Goal: Task Accomplishment & Management: Use online tool/utility

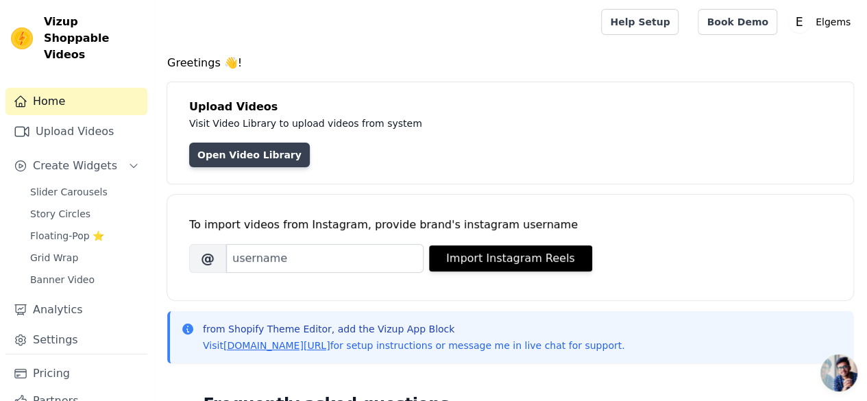
click at [232, 150] on link "Open Video Library" at bounding box center [249, 155] width 121 height 25
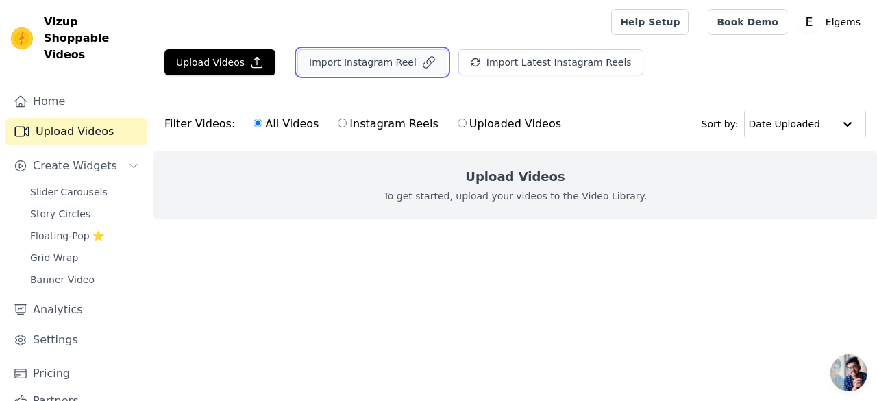
click at [367, 61] on button "Import Instagram Reel" at bounding box center [372, 62] width 150 height 26
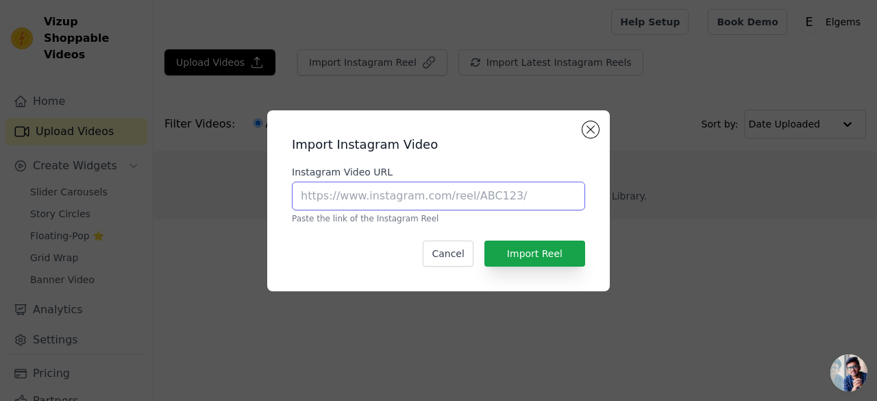
click at [448, 190] on input "Instagram Video URL" at bounding box center [438, 196] width 293 height 29
paste input "[URL][DOMAIN_NAME]"
type input "[URL][DOMAIN_NAME]"
click at [310, 138] on h2 "Import Instagram Video" at bounding box center [438, 144] width 293 height 19
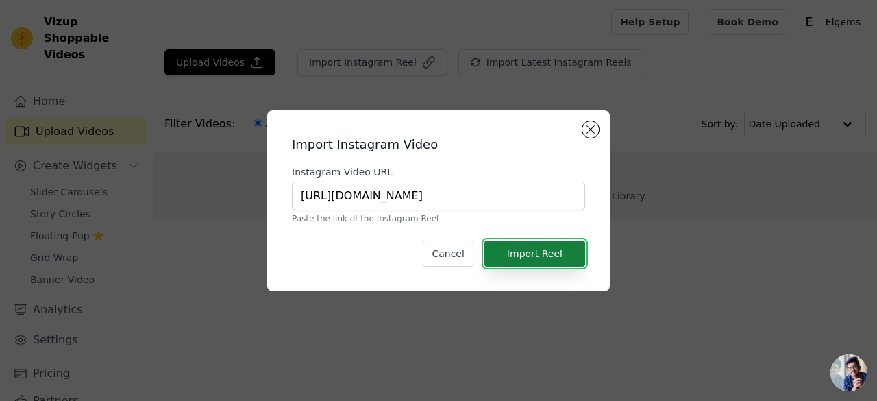
click at [510, 264] on button "Import Reel" at bounding box center [535, 254] width 101 height 26
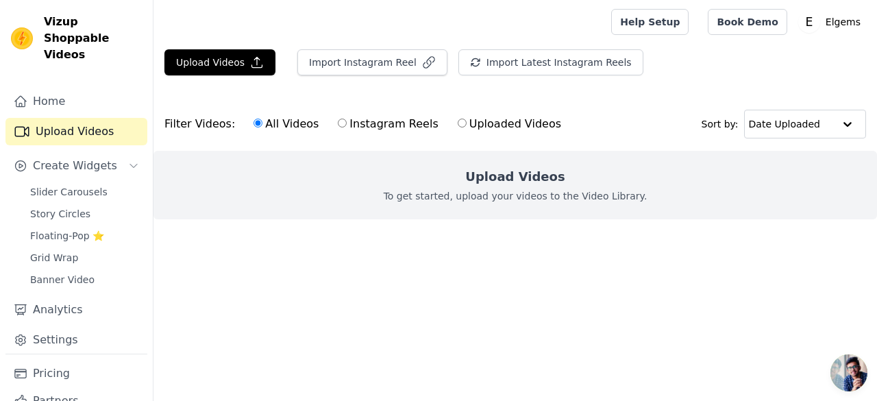
click at [352, 123] on label "Instagram Reels" at bounding box center [387, 124] width 101 height 18
click at [347, 123] on input "Instagram Reels" at bounding box center [342, 123] width 9 height 9
radio input "true"
click at [289, 122] on label "All Videos" at bounding box center [286, 124] width 66 height 18
click at [263, 122] on input "All Videos" at bounding box center [258, 123] width 9 height 9
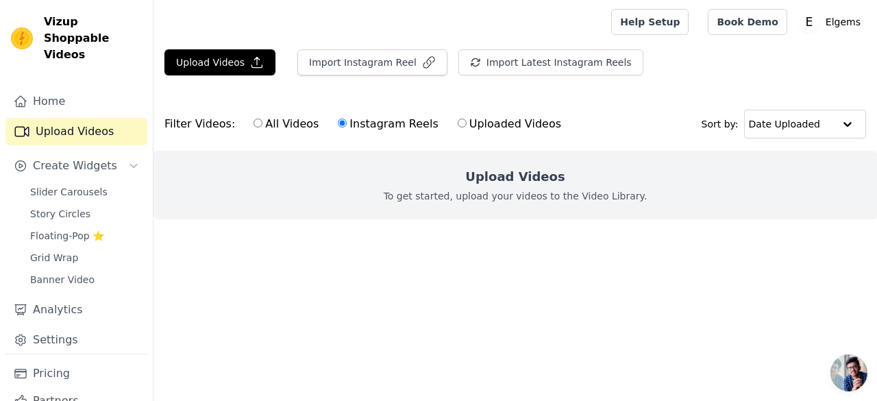
radio input "true"
click at [189, 127] on div "Filter Videos: All Videos Instagram Reels Uploaded Videos" at bounding box center [366, 124] width 404 height 32
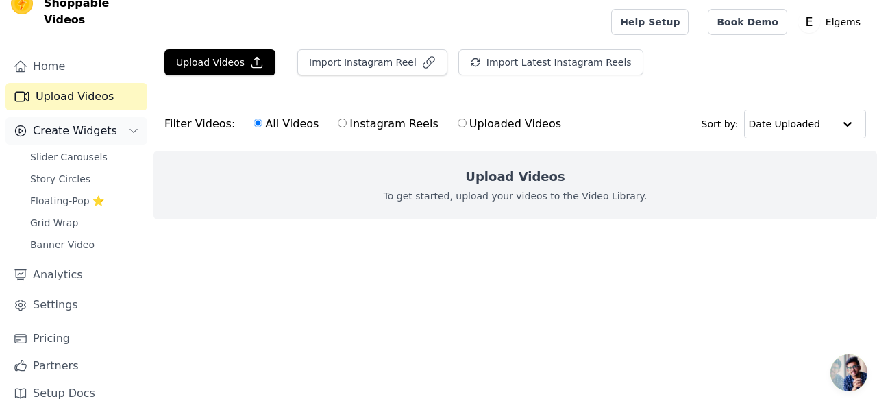
click at [116, 121] on button "Create Widgets" at bounding box center [76, 130] width 142 height 27
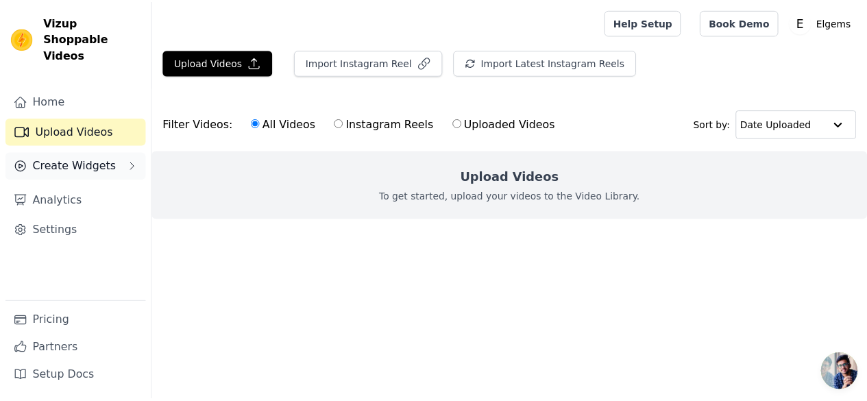
scroll to position [0, 0]
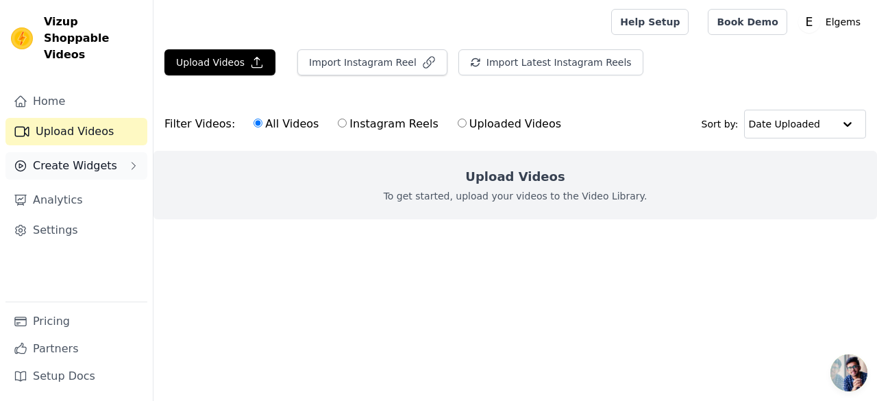
click at [116, 121] on link "Upload Videos" at bounding box center [76, 131] width 142 height 27
click at [111, 126] on link "Upload Videos" at bounding box center [76, 131] width 142 height 27
drag, startPoint x: 497, startPoint y: 186, endPoint x: 374, endPoint y: 122, distance: 138.6
click at [374, 122] on form "Filter Videos: All Videos Instagram Reels Uploaded Videos Sort by: Date Uploade…" at bounding box center [516, 169] width 724 height 144
click at [374, 122] on label "Instagram Reels" at bounding box center [387, 124] width 101 height 18
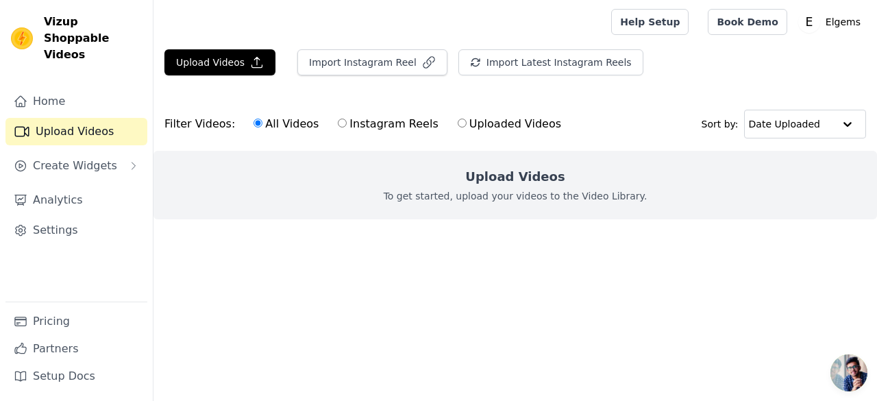
click at [347, 122] on input "Instagram Reels" at bounding box center [342, 123] width 9 height 9
radio input "true"
click at [382, 62] on button "Import Instagram Reel" at bounding box center [372, 62] width 150 height 26
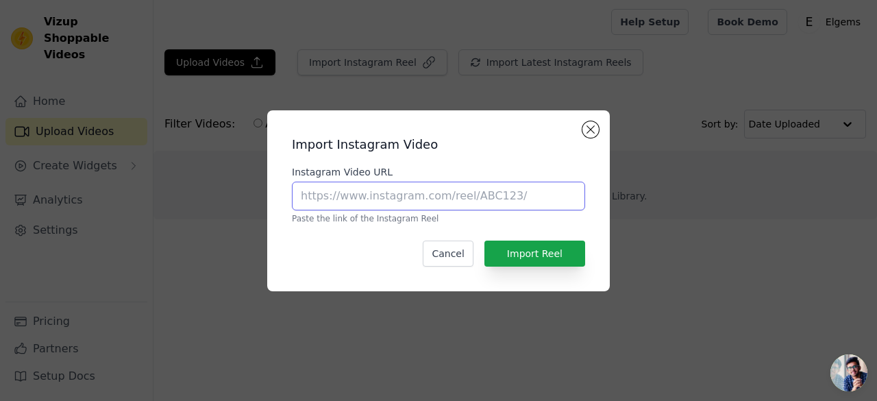
click at [462, 199] on input "Instagram Video URL" at bounding box center [438, 196] width 293 height 29
paste input "https://www.instagram.com/p/DM7q_j-sbfF/"
type input "https://www.instagram.com/p/DM7q_j-sbfF/"
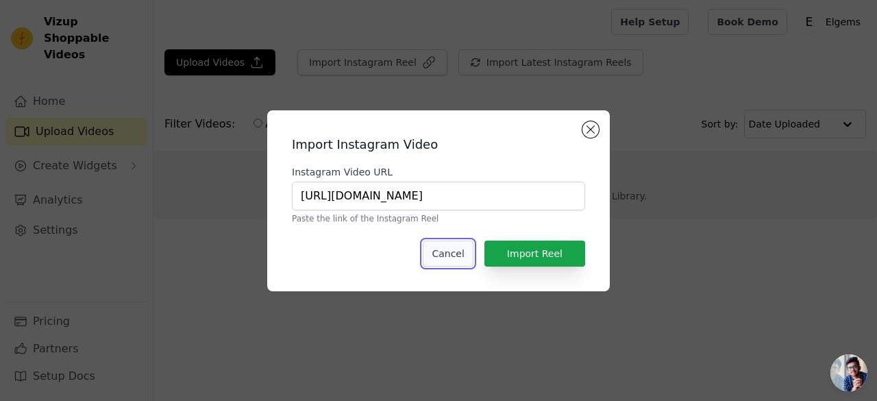
click at [463, 247] on button "Cancel" at bounding box center [448, 254] width 50 height 26
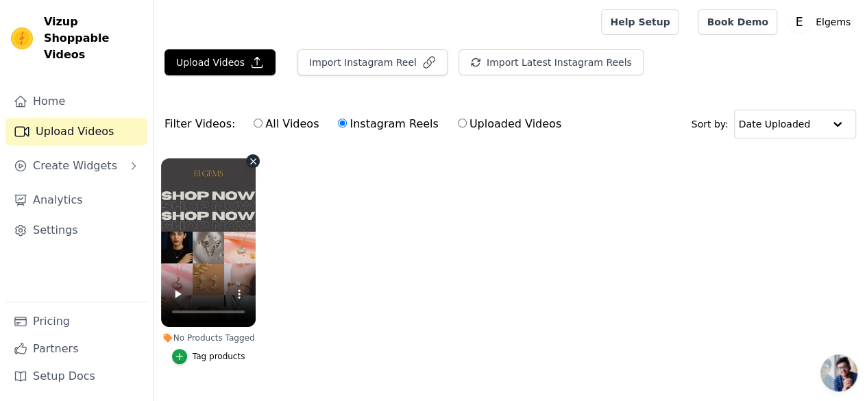
drag, startPoint x: 291, startPoint y: 249, endPoint x: 198, endPoint y: 238, distance: 93.2
click at [198, 238] on ul "No Products Tagged Tag products" at bounding box center [510, 275] width 713 height 248
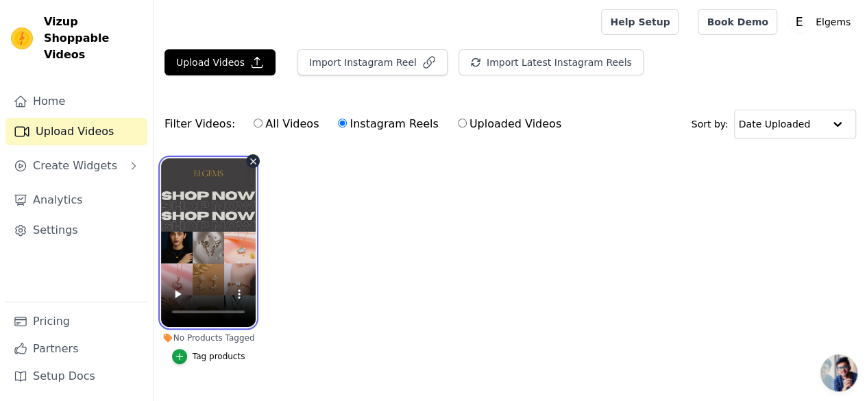
click at [198, 238] on video at bounding box center [208, 242] width 95 height 169
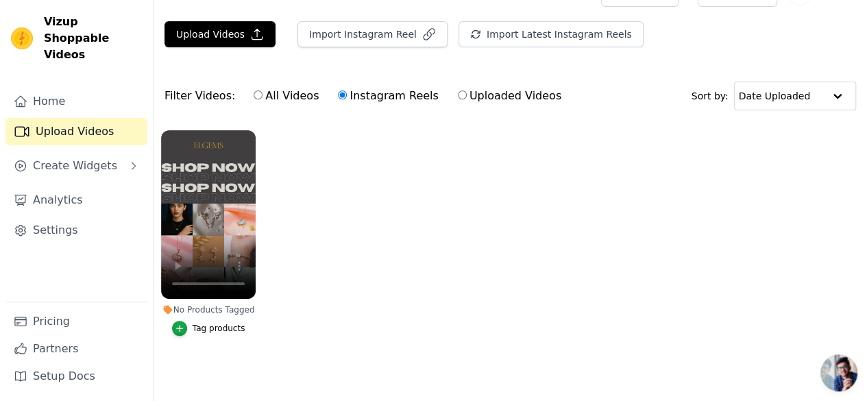
click at [301, 225] on ul "No Products Tagged Tag products" at bounding box center [510, 247] width 713 height 248
click at [211, 323] on div "Tag products" at bounding box center [219, 328] width 53 height 11
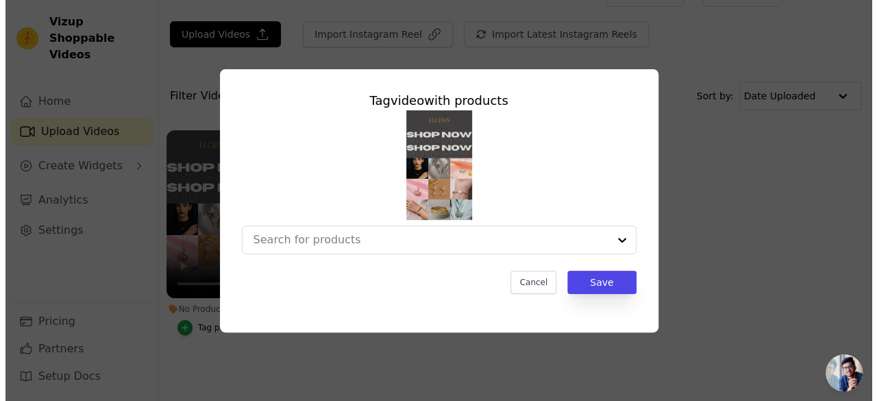
scroll to position [0, 0]
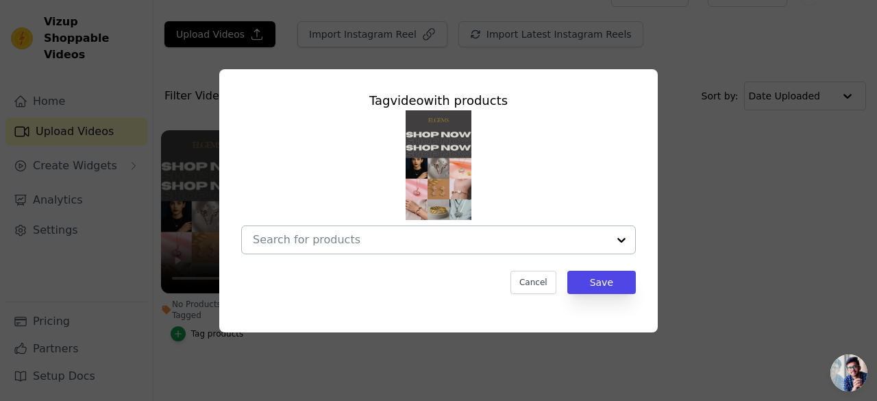
click at [615, 243] on div at bounding box center [621, 239] width 27 height 27
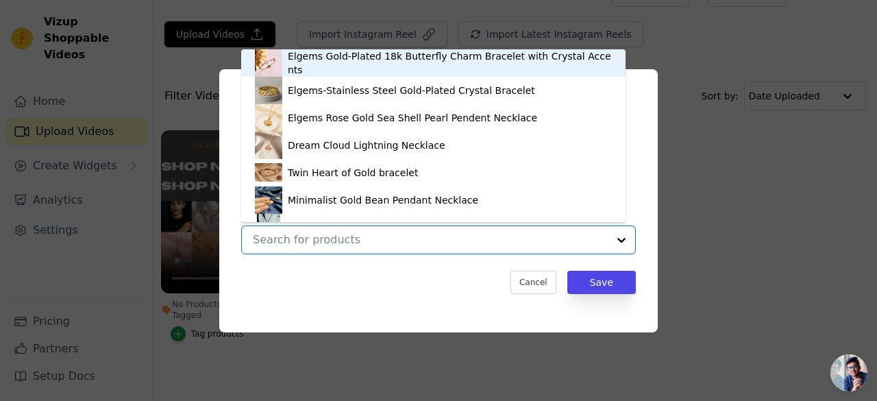
click at [615, 243] on div at bounding box center [621, 239] width 27 height 27
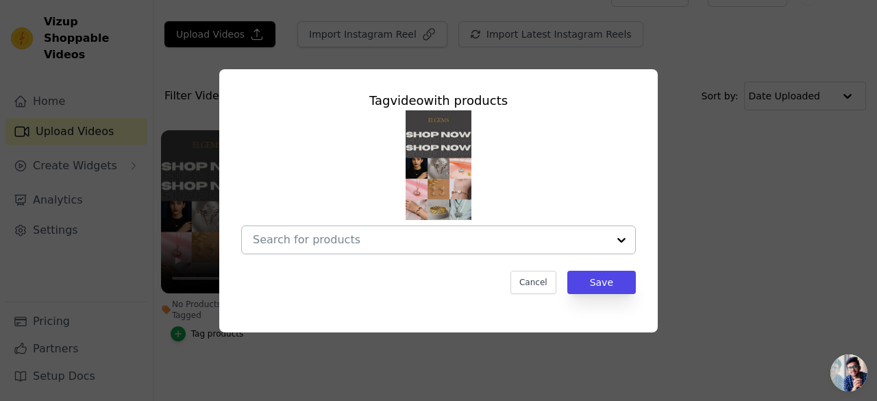
click at [615, 243] on div at bounding box center [621, 239] width 27 height 27
drag, startPoint x: 681, startPoint y: 250, endPoint x: 606, endPoint y: 236, distance: 76.6
click at [606, 236] on div "Tag video with products Cancel Save" at bounding box center [438, 200] width 833 height 307
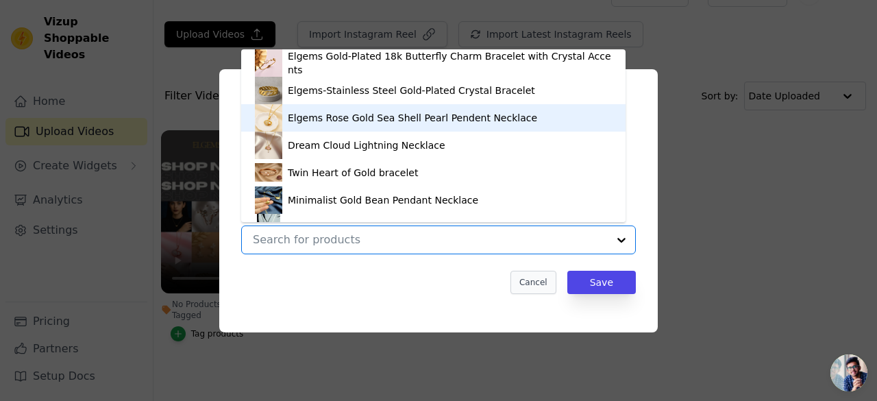
scroll to position [19, 0]
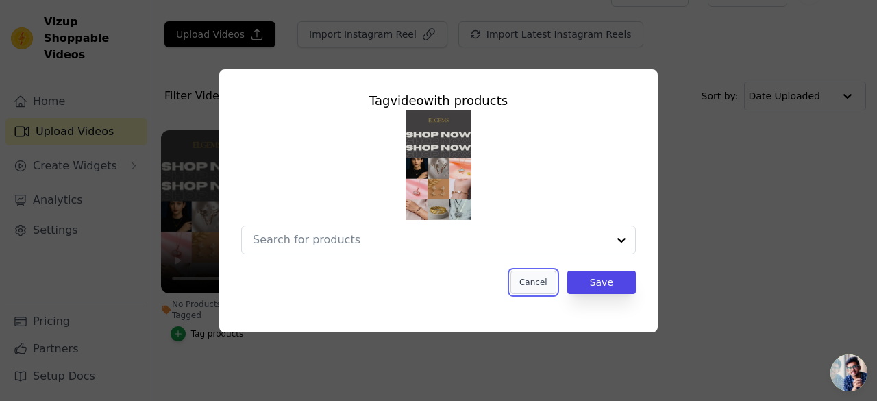
click at [541, 286] on button "Cancel" at bounding box center [534, 282] width 46 height 23
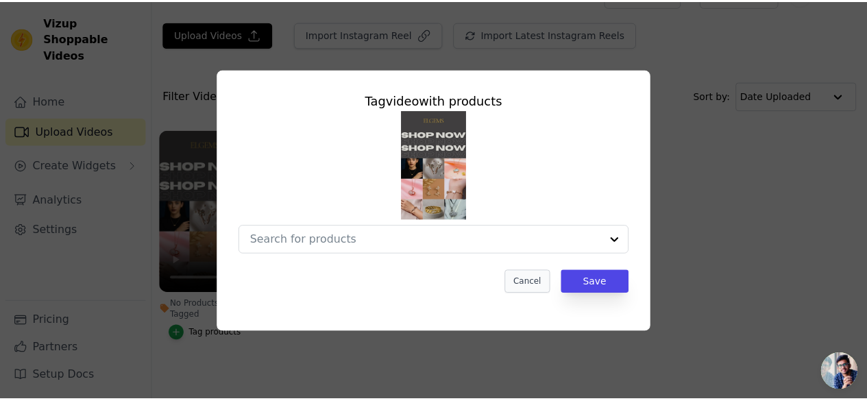
scroll to position [28, 0]
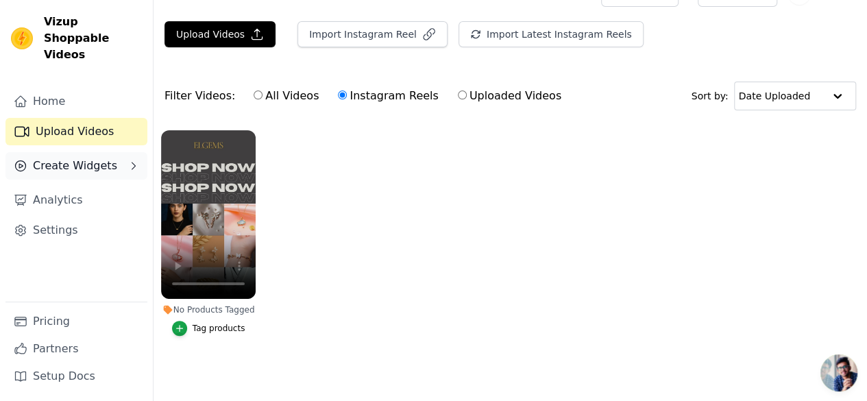
click at [83, 158] on button "Create Widgets" at bounding box center [76, 165] width 142 height 27
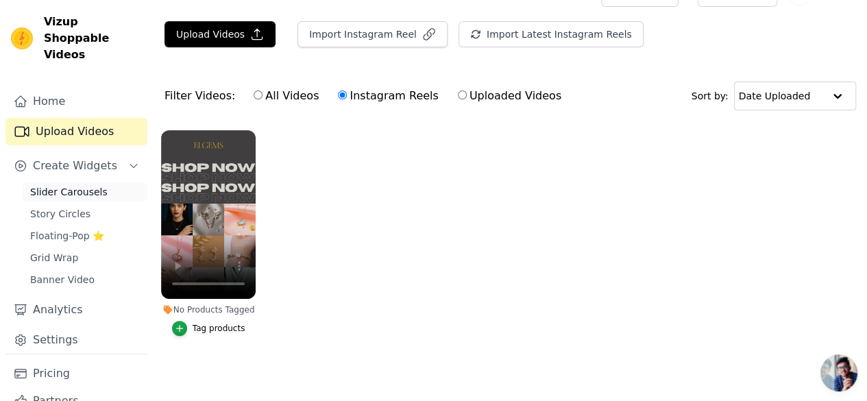
click at [82, 183] on link "Slider Carousels" at bounding box center [84, 191] width 125 height 19
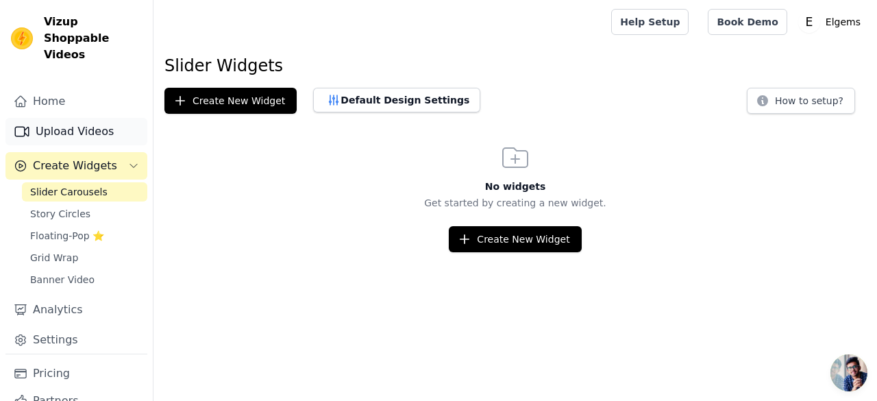
click at [108, 118] on link "Upload Videos" at bounding box center [76, 131] width 142 height 27
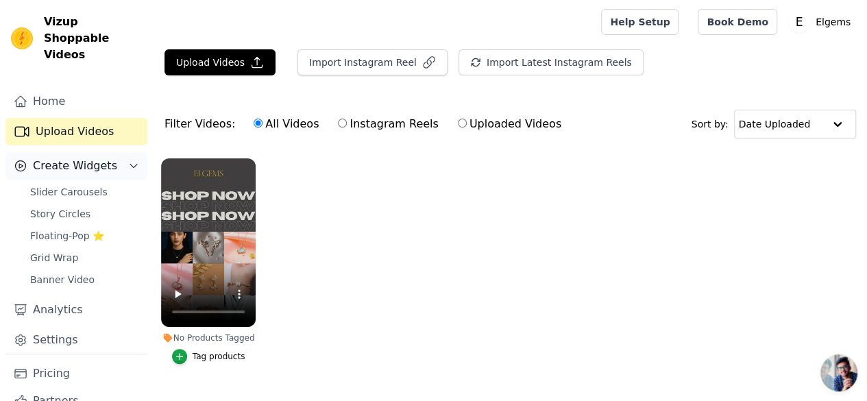
click at [81, 158] on span "Create Widgets" at bounding box center [75, 166] width 84 height 16
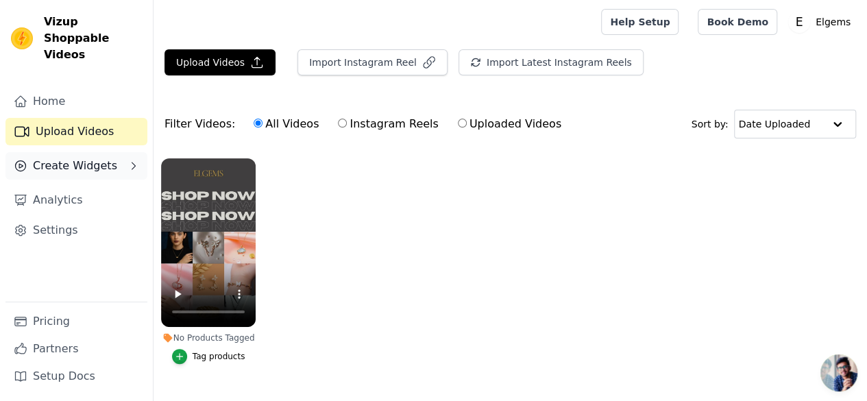
drag, startPoint x: 89, startPoint y: 146, endPoint x: 82, endPoint y: 154, distance: 10.7
click at [82, 158] on span "Create Widgets" at bounding box center [75, 166] width 84 height 16
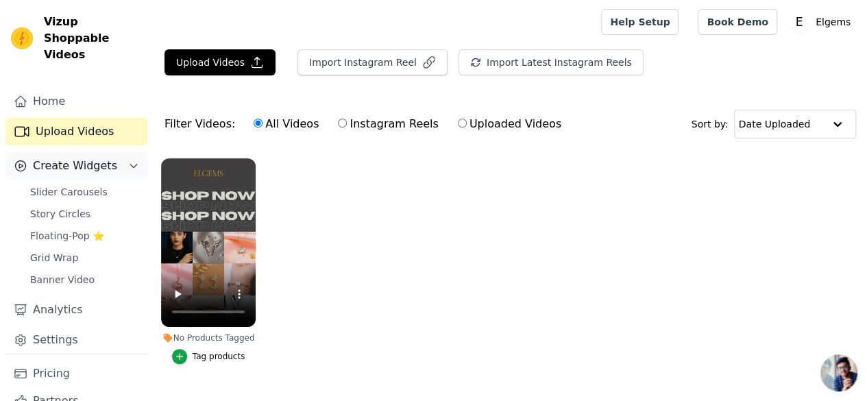
click at [82, 158] on span "Create Widgets" at bounding box center [75, 166] width 84 height 16
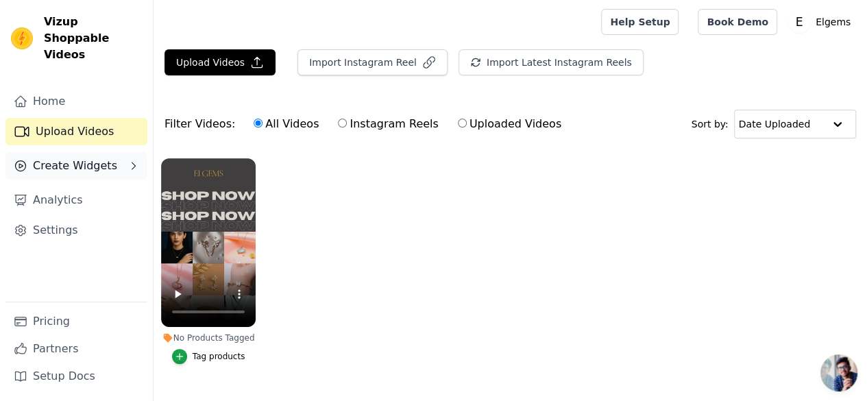
click at [82, 158] on span "Create Widgets" at bounding box center [75, 166] width 84 height 16
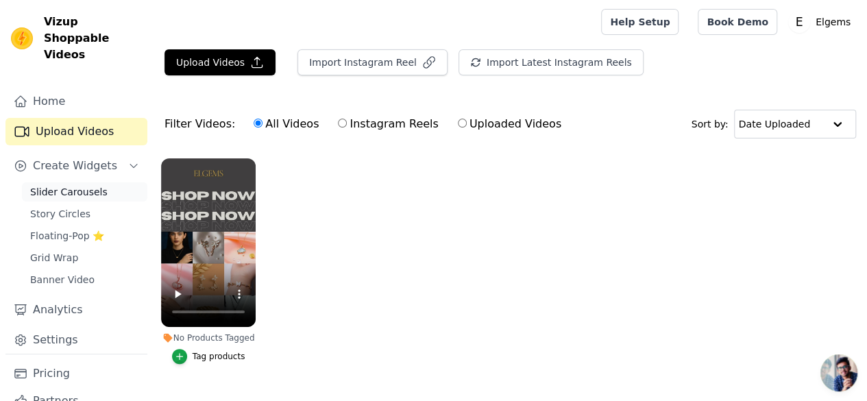
click at [67, 185] on span "Slider Carousels" at bounding box center [68, 192] width 77 height 14
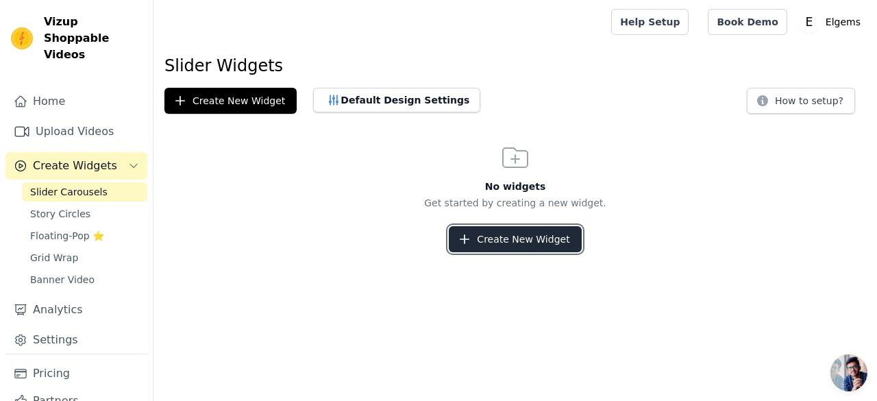
click at [513, 239] on button "Create New Widget" at bounding box center [515, 239] width 132 height 26
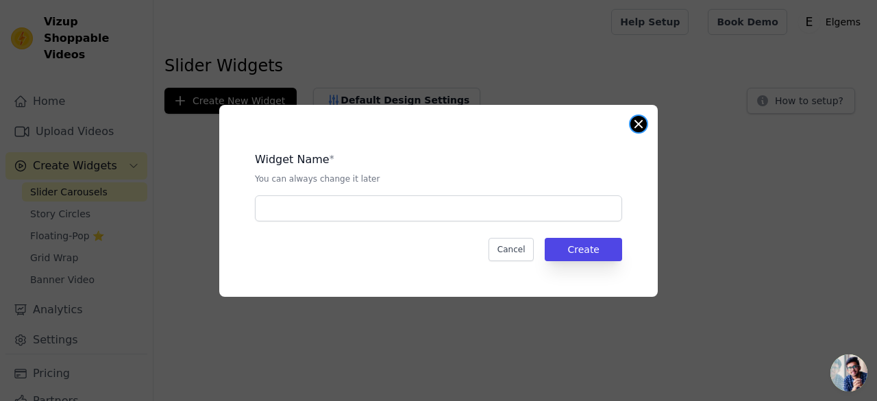
click at [640, 131] on button "Close modal" at bounding box center [639, 124] width 16 height 16
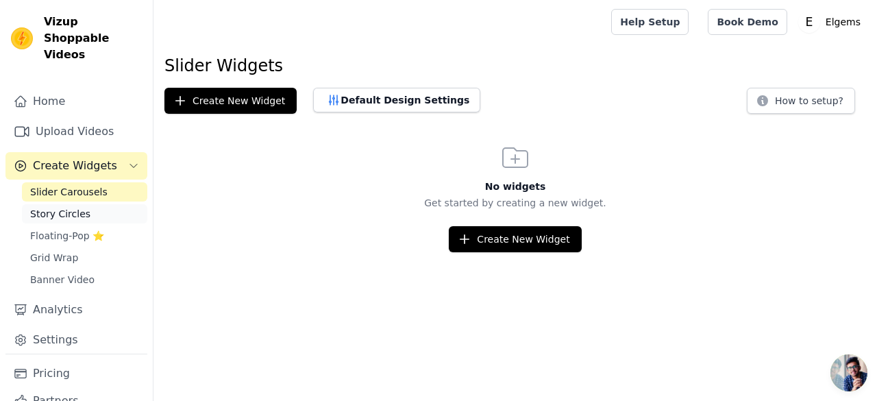
click at [71, 207] on span "Story Circles" at bounding box center [60, 214] width 60 height 14
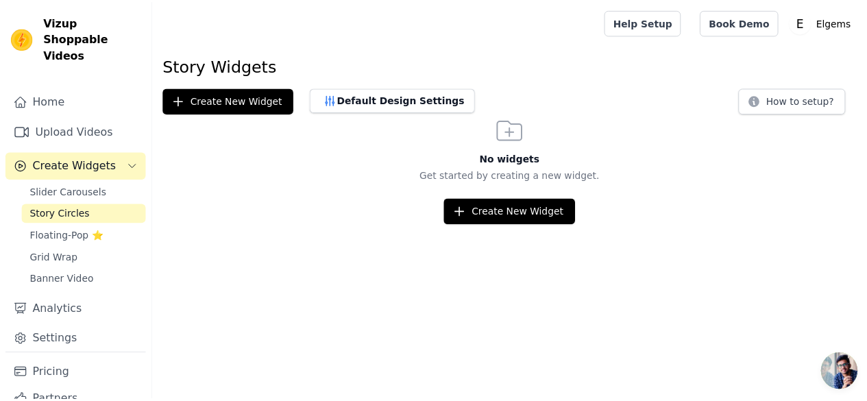
scroll to position [35, 0]
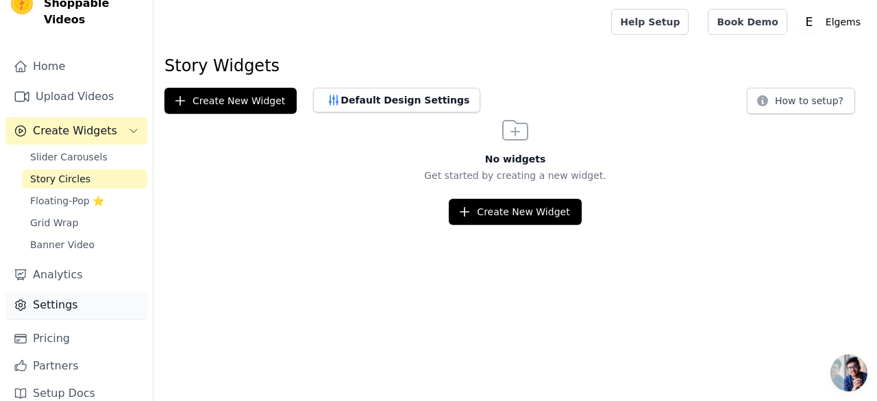
click at [42, 291] on link "Settings" at bounding box center [76, 304] width 142 height 27
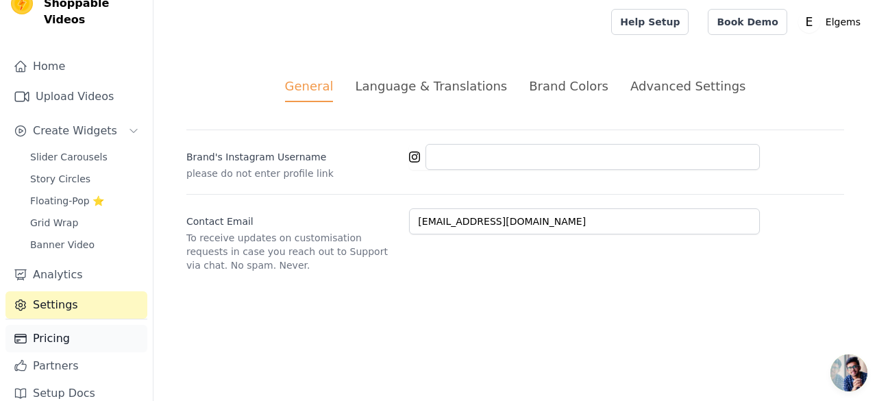
click at [61, 332] on link "Pricing" at bounding box center [76, 338] width 142 height 27
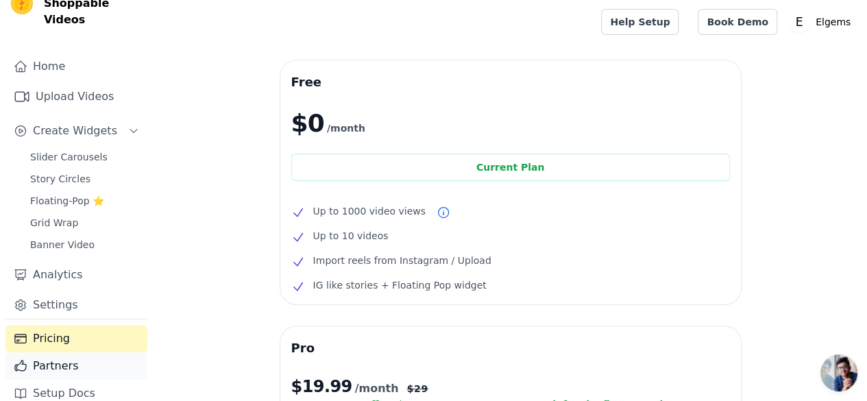
click at [58, 352] on link "Partners" at bounding box center [76, 365] width 142 height 27
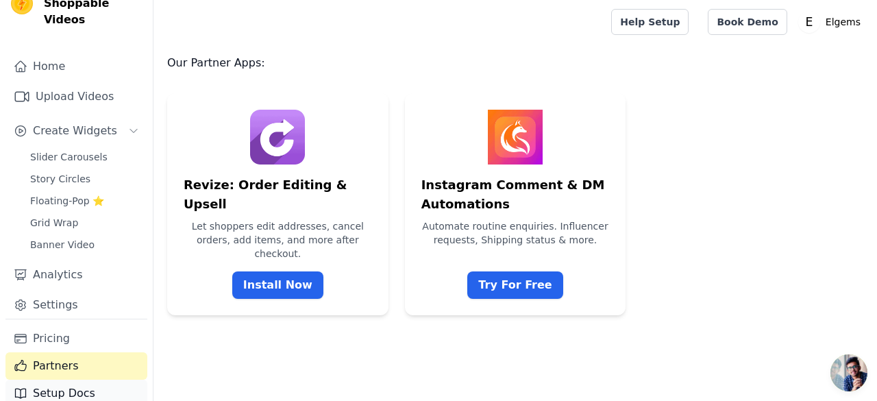
click at [51, 380] on link "Setup Docs" at bounding box center [76, 393] width 142 height 27
click at [107, 83] on link "Upload Videos" at bounding box center [76, 96] width 142 height 27
